Goal: Check status: Check status

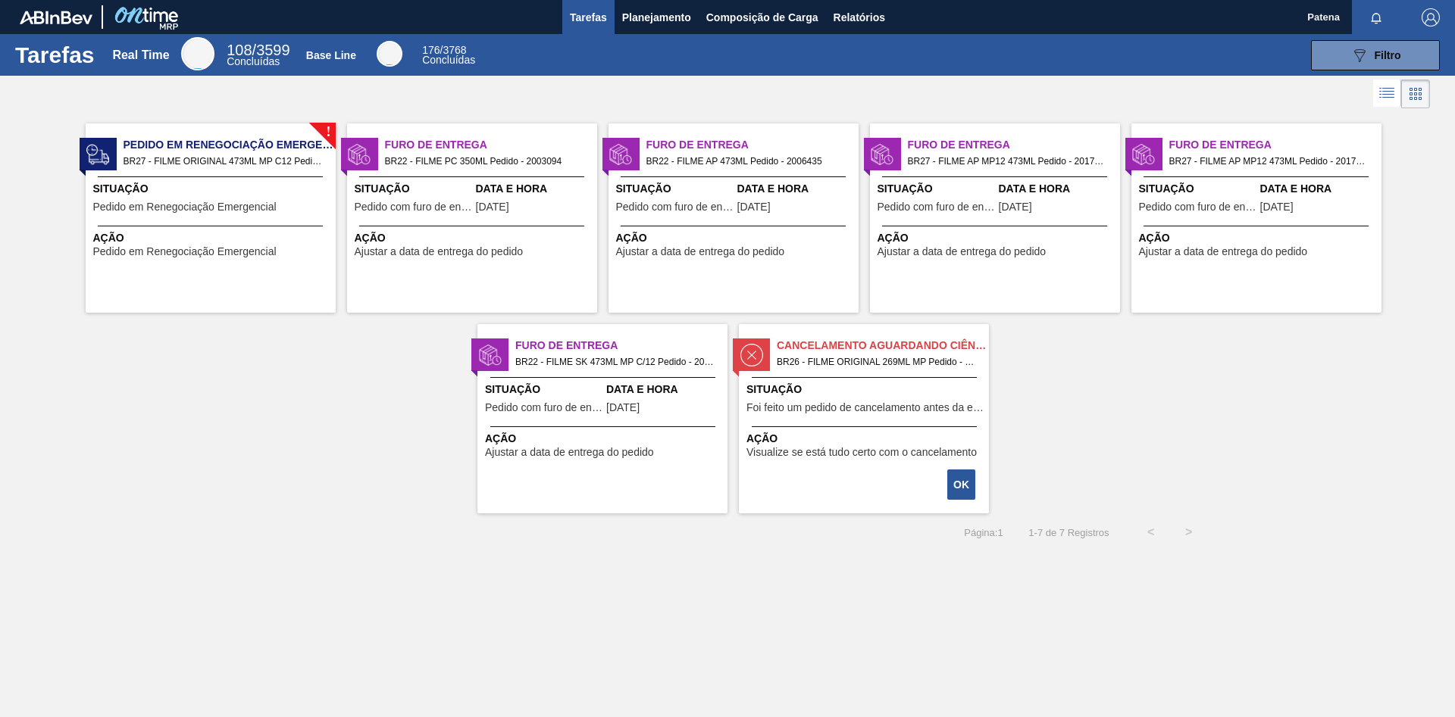
click at [1113, 507] on div "! Pedido em Renegociação Emergencial BR27 - FILME ORIGINAL 473ML MP C12 Pedido …" at bounding box center [727, 313] width 1455 height 402
click at [875, 408] on span "Foi feito um pedido de cancelamento antes da etapa de aguardando faturamento" at bounding box center [865, 407] width 239 height 11
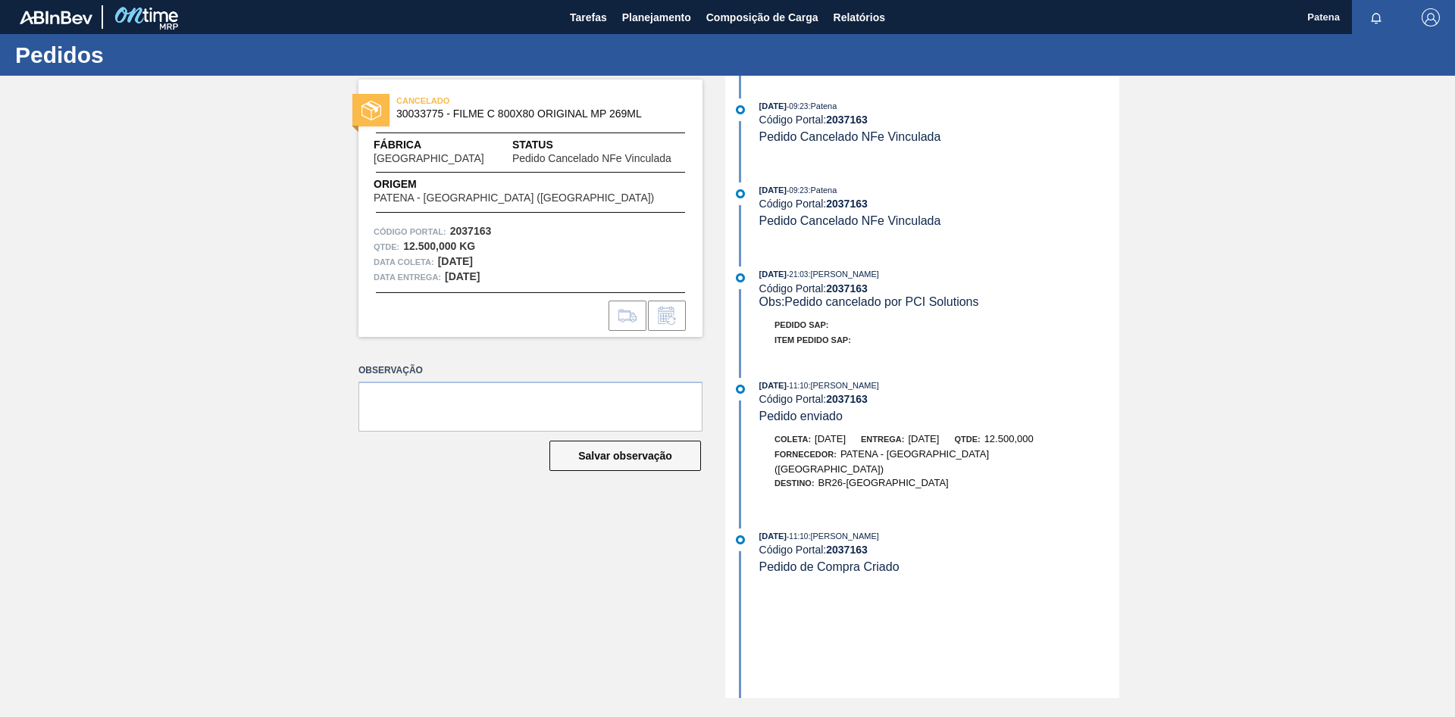
click at [1263, 289] on div "CANCELADO 30033775 - FILME C 800X80 ORIGINAL MP 269ML Fábrica [GEOGRAPHIC_DATA]…" at bounding box center [727, 387] width 1455 height 623
click at [665, 19] on span "Planejamento" at bounding box center [656, 17] width 69 height 18
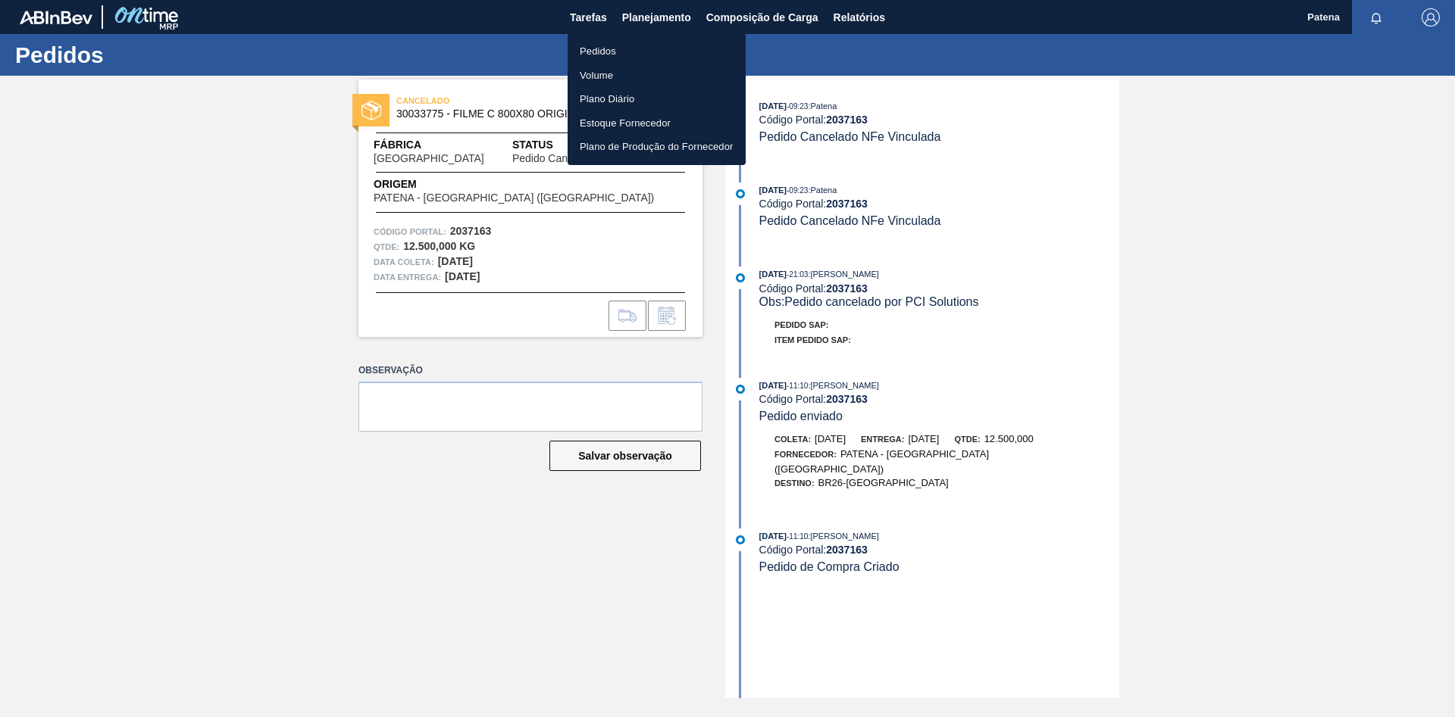
click at [589, 51] on li "Pedidos" at bounding box center [656, 51] width 178 height 24
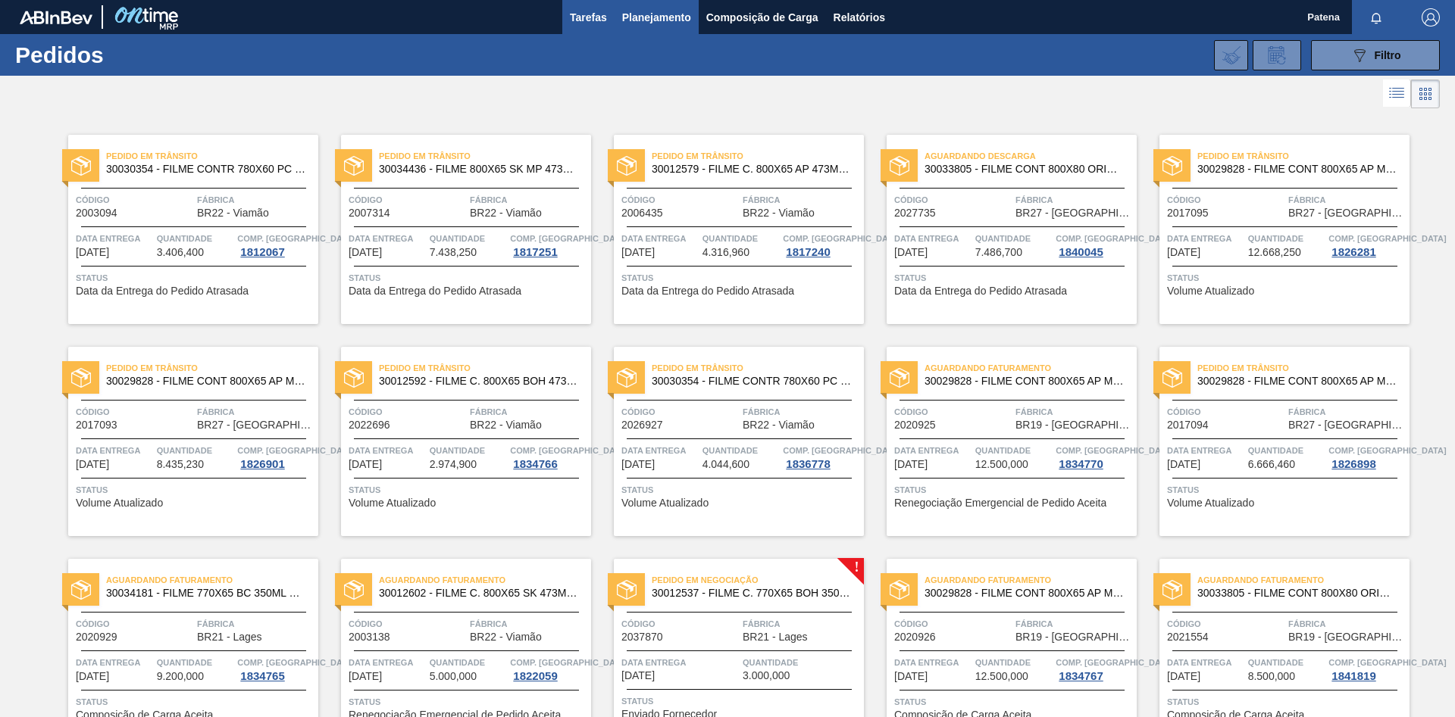
click at [583, 15] on span "Tarefas" at bounding box center [588, 17] width 37 height 18
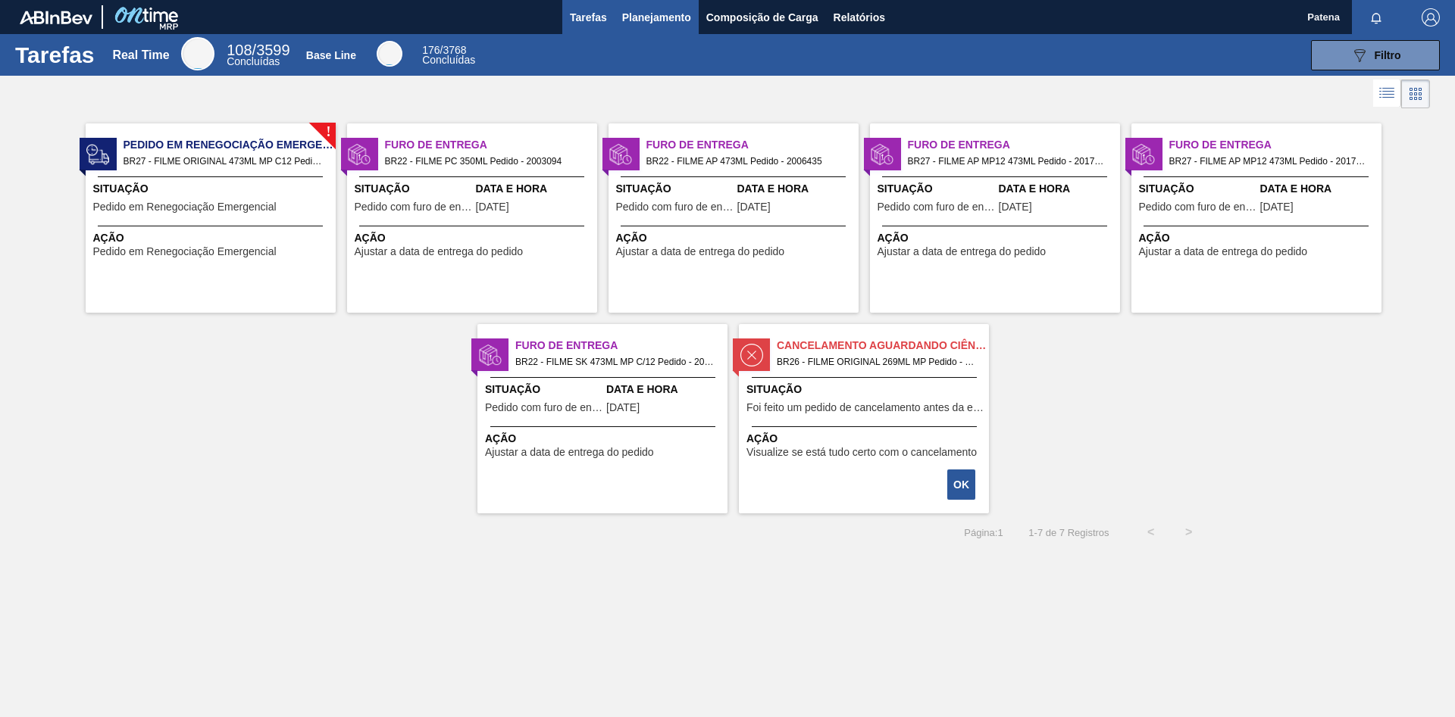
click at [649, 17] on span "Planejamento" at bounding box center [656, 17] width 69 height 18
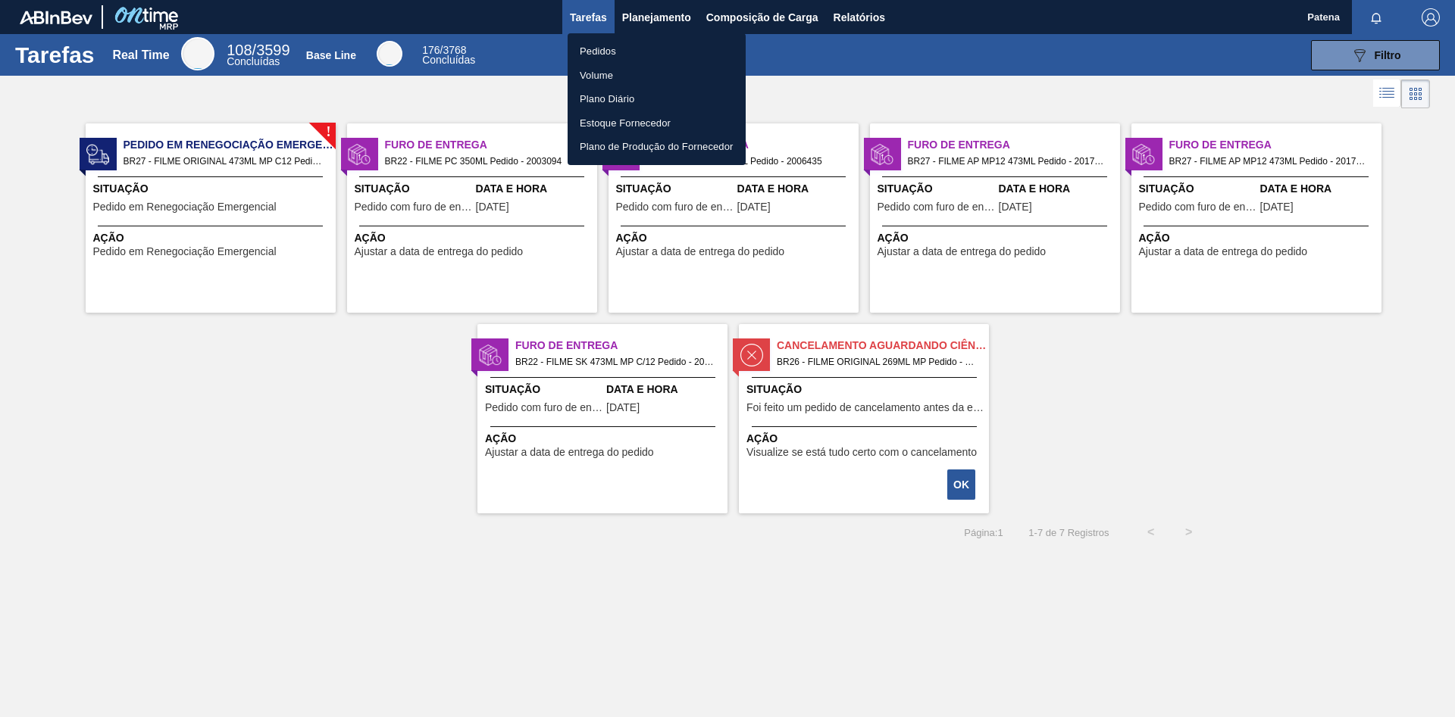
click at [593, 45] on li "Pedidos" at bounding box center [656, 51] width 178 height 24
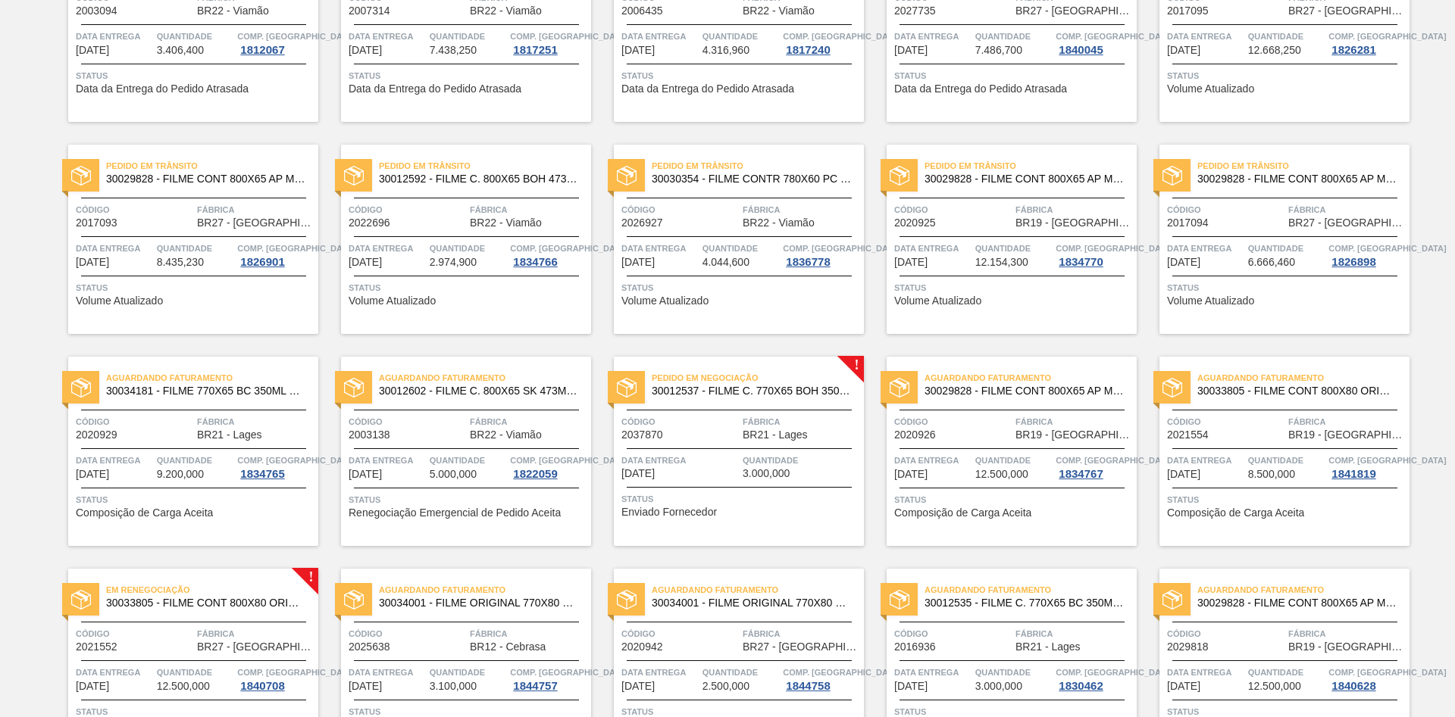
scroll to position [232, 0]
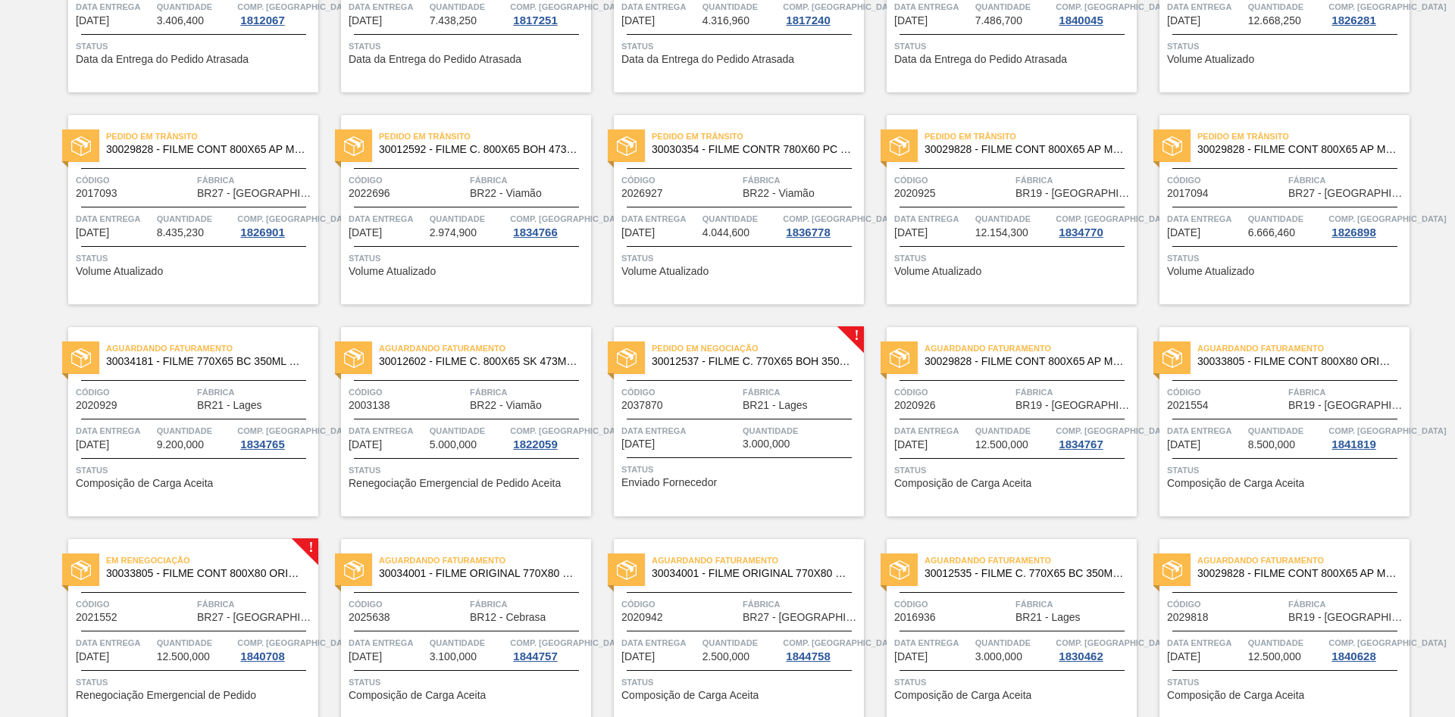
click at [717, 424] on span "Data entrega" at bounding box center [679, 431] width 117 height 15
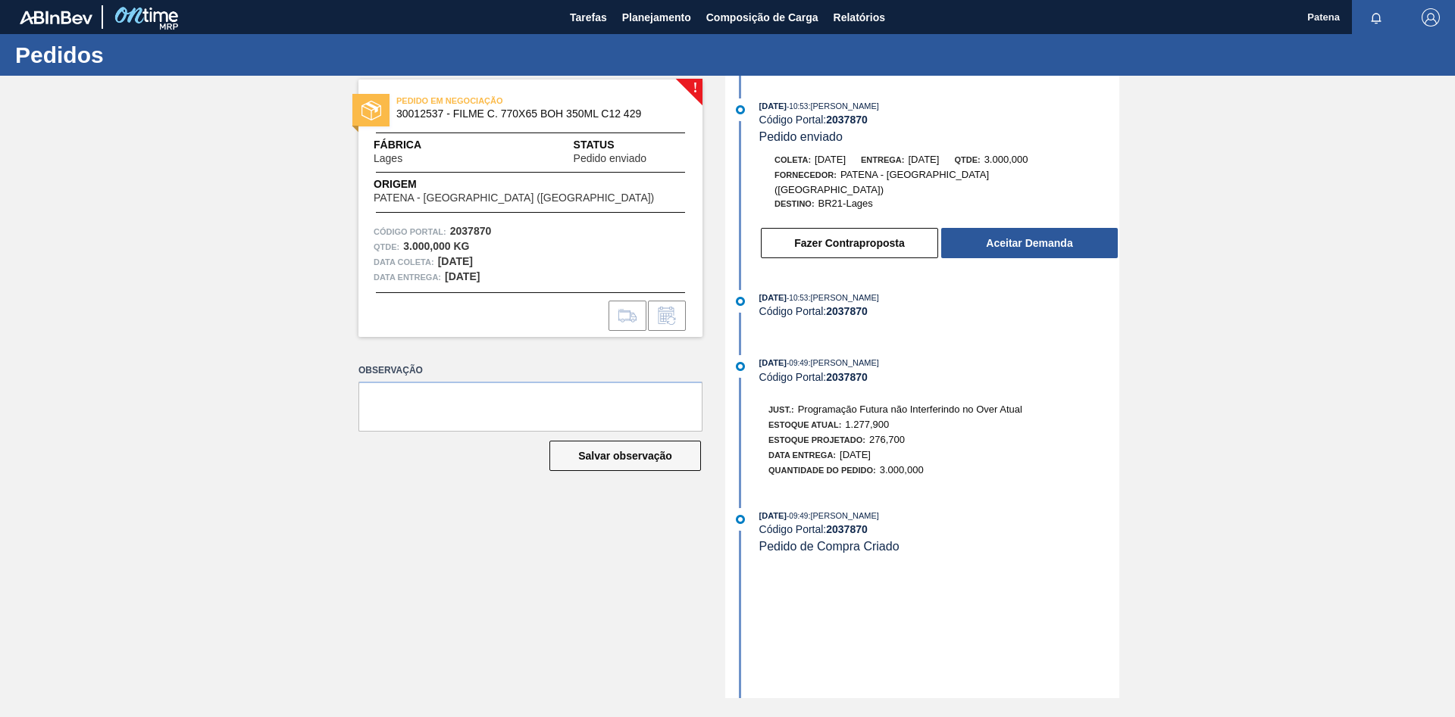
click at [1142, 429] on div "! PEDIDO EM NEGOCIAÇÃO 30012537 - FILME C. 770X65 BOH 350ML C12 429 Fábrica Lag…" at bounding box center [727, 387] width 1455 height 623
click at [657, 17] on span "Planejamento" at bounding box center [656, 17] width 69 height 18
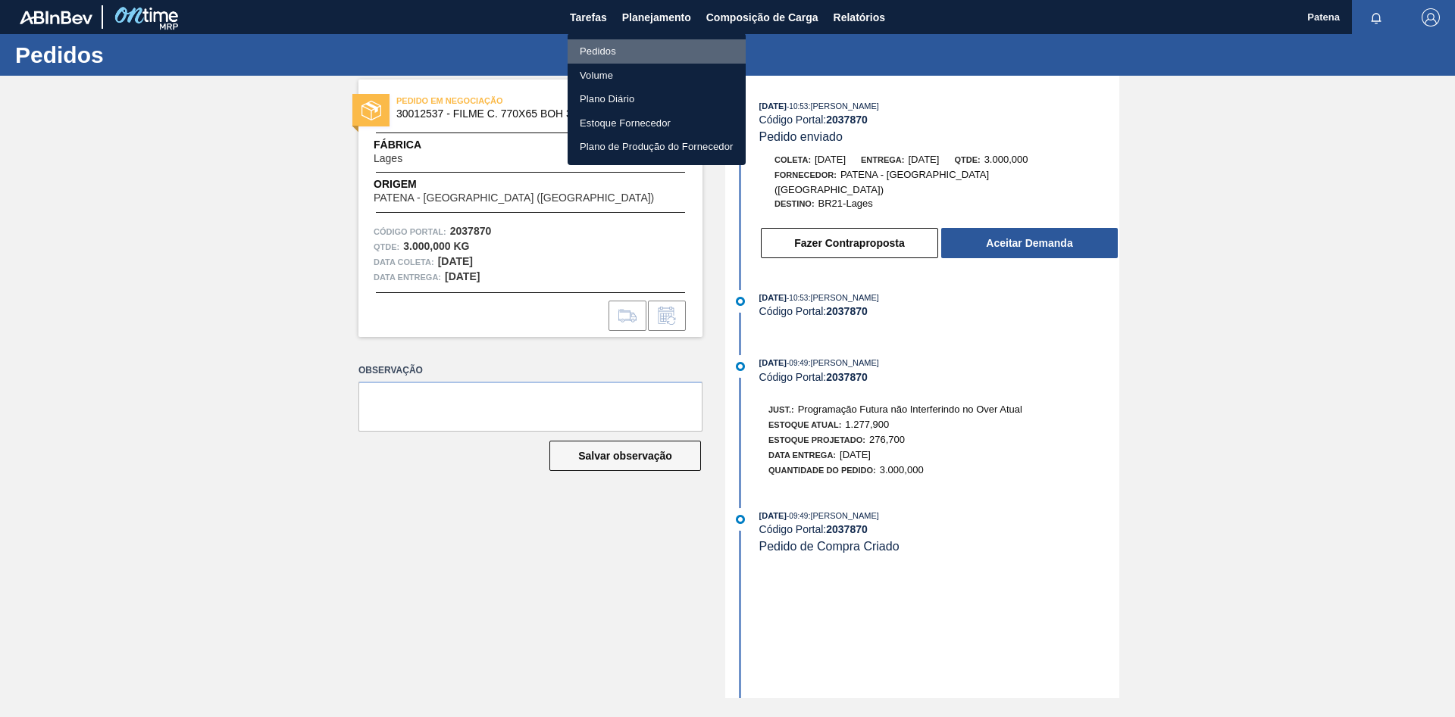
click at [609, 45] on li "Pedidos" at bounding box center [656, 51] width 178 height 24
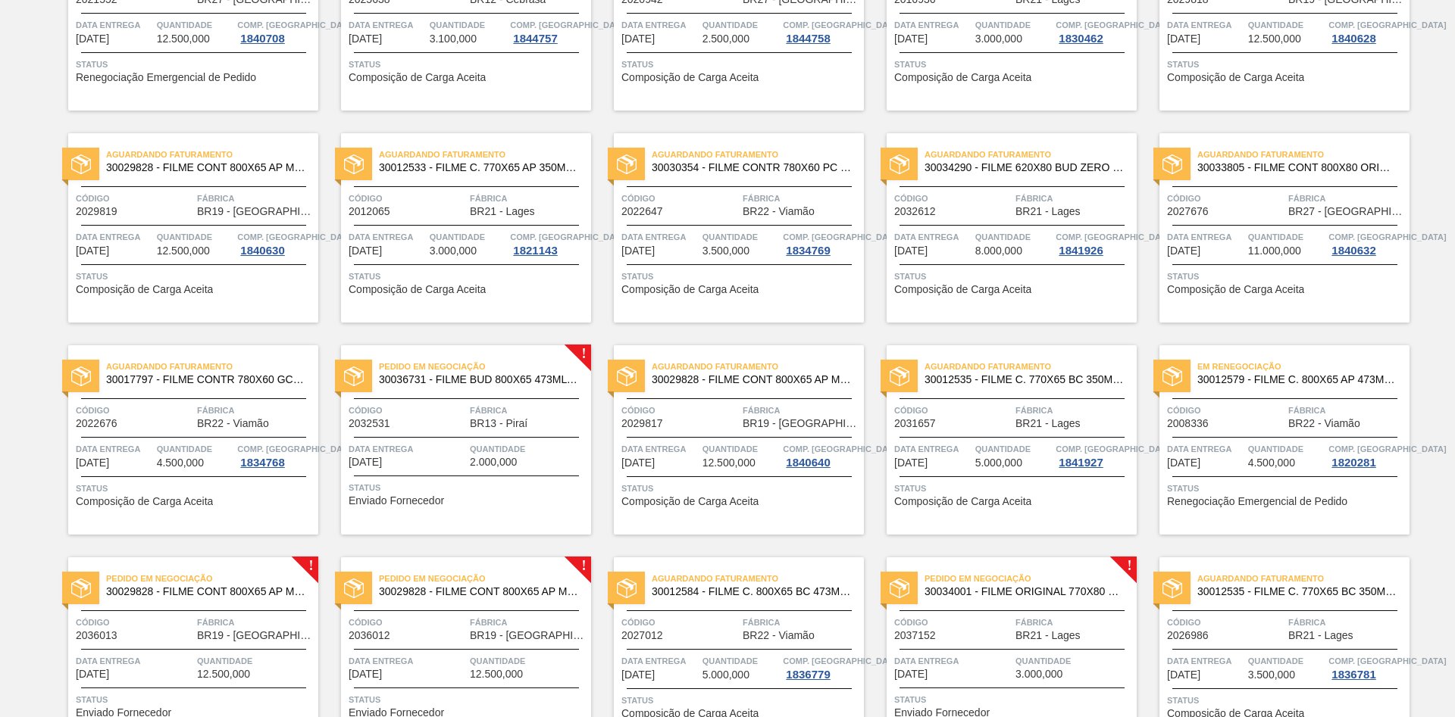
scroll to position [1148, 0]
